Goal: Task Accomplishment & Management: Use online tool/utility

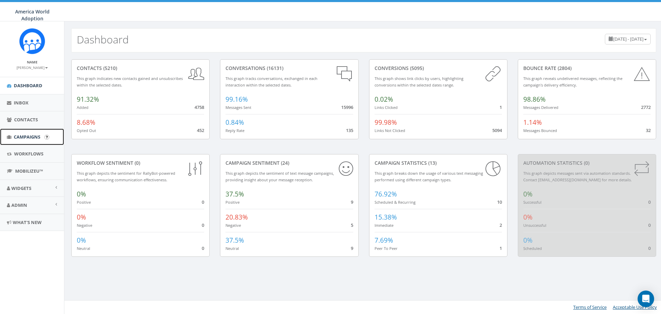
click at [19, 143] on link "Campaigns" at bounding box center [32, 136] width 64 height 17
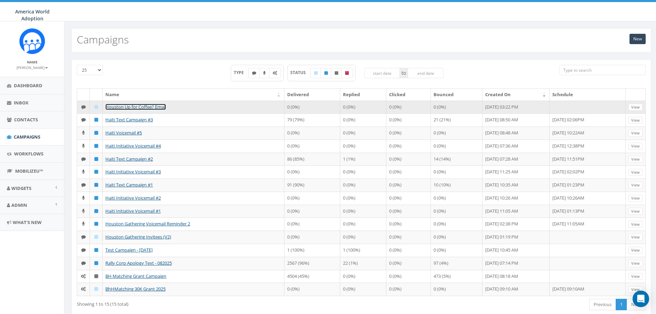
click at [141, 107] on link "Houston Up for Coffee? Email" at bounding box center [135, 107] width 61 height 6
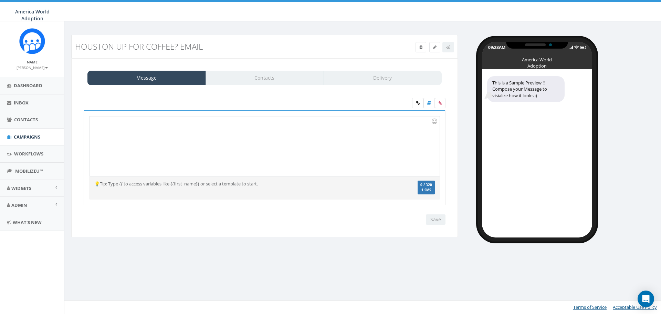
click at [333, 139] on div at bounding box center [265, 146] width 350 height 60
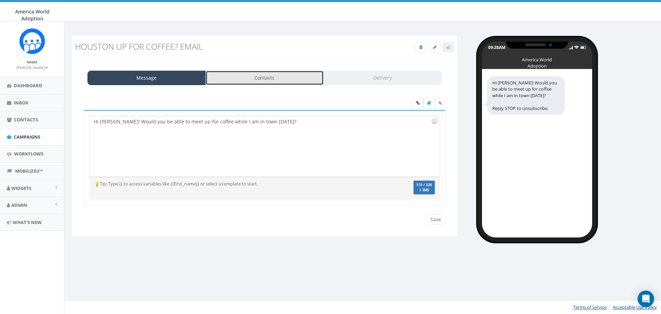
click at [299, 79] on link "Contacts" at bounding box center [265, 78] width 118 height 14
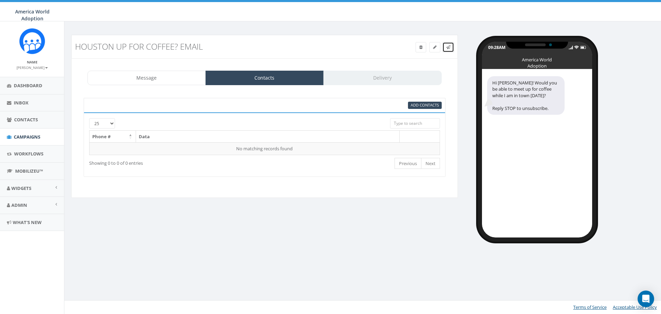
click at [446, 45] on icon at bounding box center [448, 47] width 4 height 4
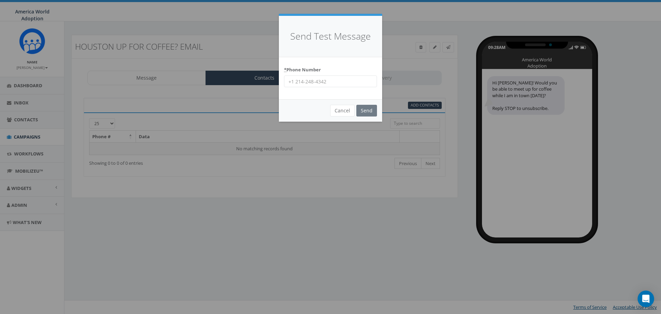
click at [340, 79] on input "* Phone Number" at bounding box center [330, 81] width 93 height 12
type input "18649796325"
click at [370, 112] on input "Send" at bounding box center [366, 111] width 21 height 12
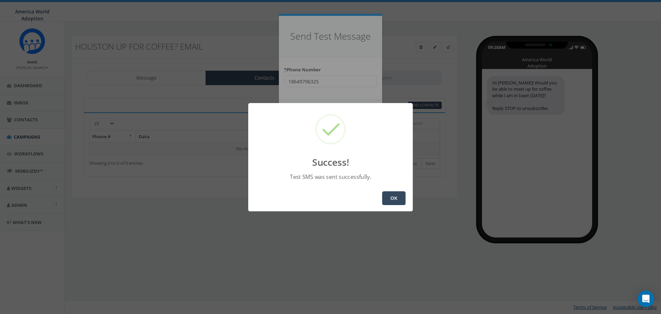
click at [394, 196] on button "OK" at bounding box center [393, 198] width 23 height 14
